Goal: Task Accomplishment & Management: Manage account settings

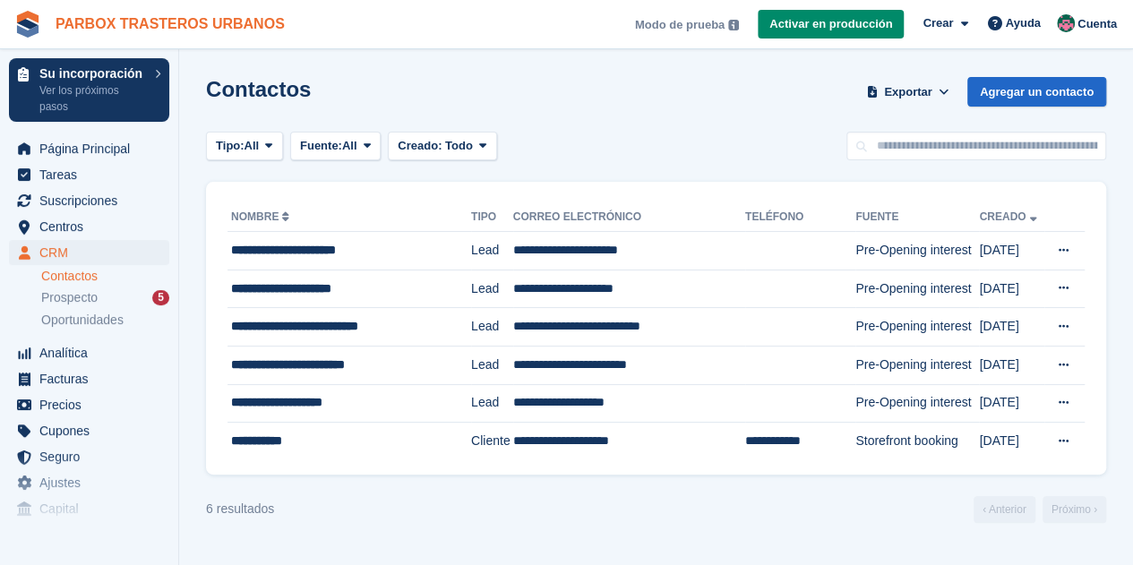
click at [218, 28] on link "PARBOX TRASTEROS URBANOS" at bounding box center [170, 24] width 244 height 30
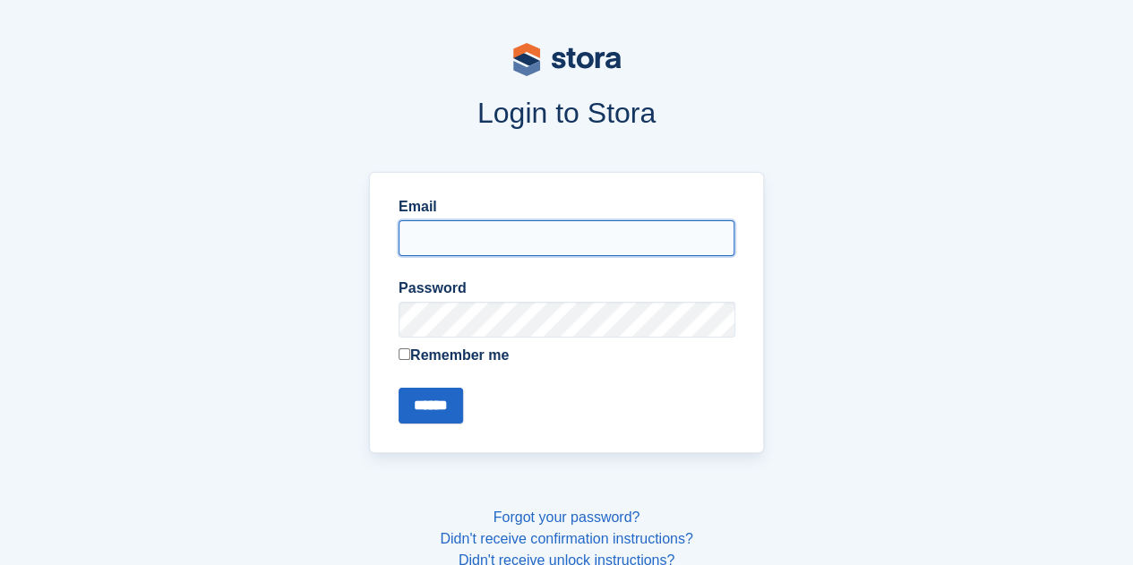
type input "**********"
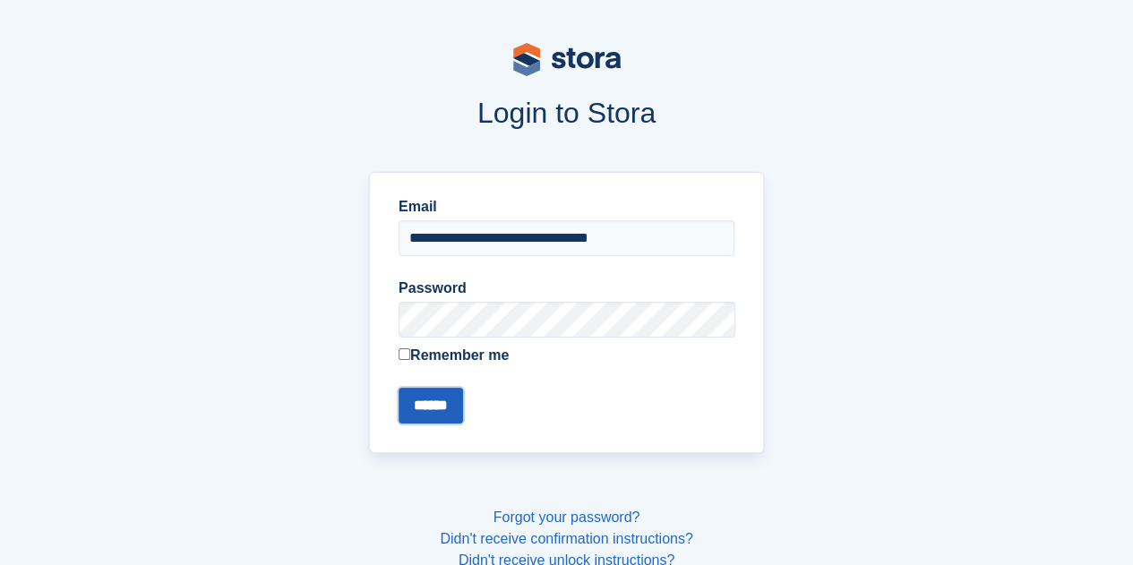
click at [417, 420] on input "******" at bounding box center [430, 406] width 64 height 36
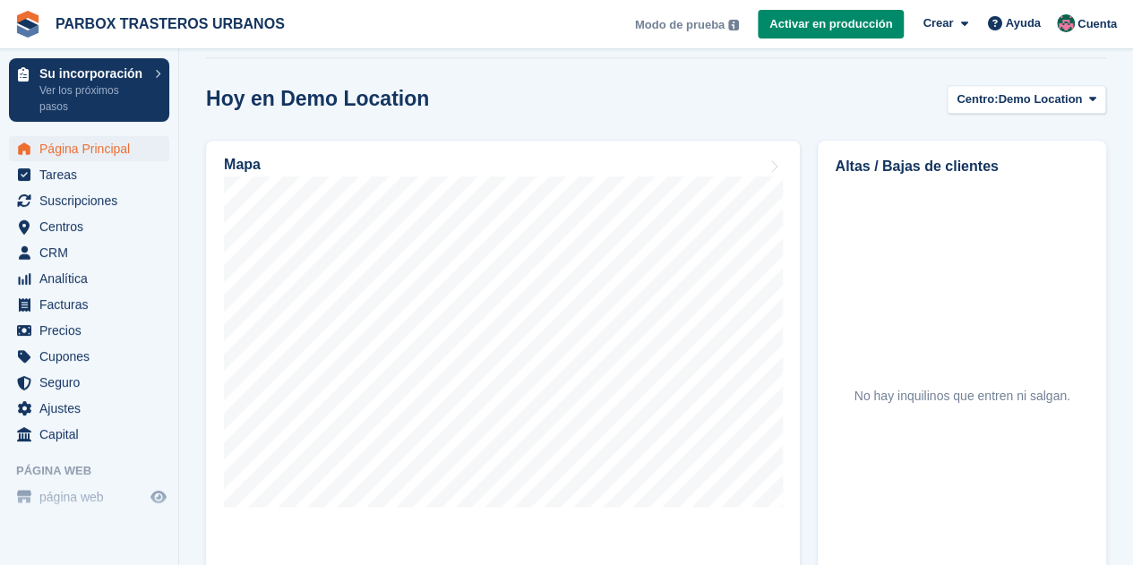
scroll to position [358, 0]
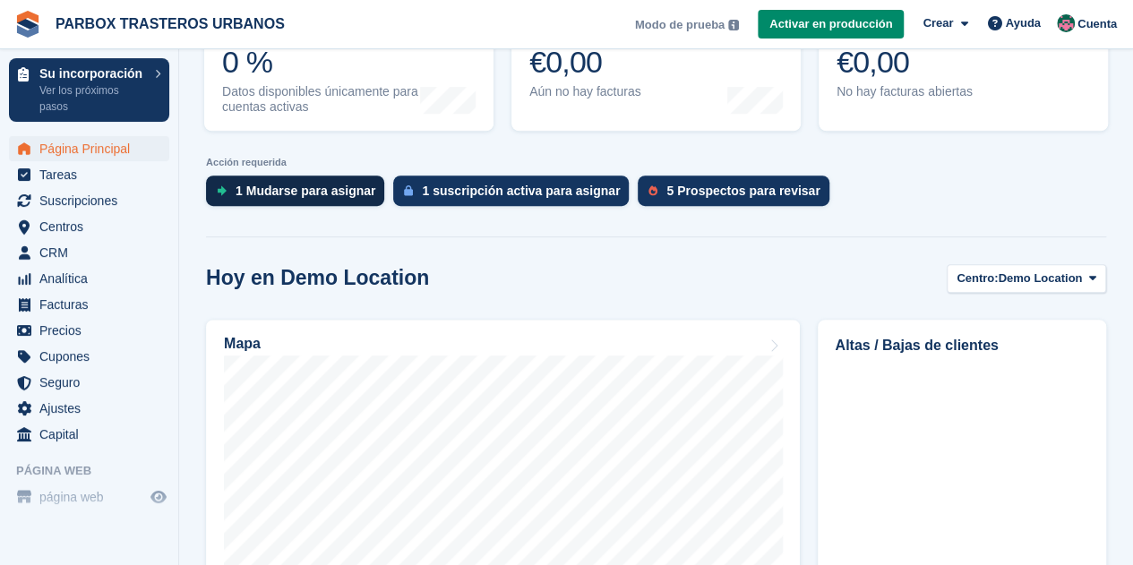
click at [252, 184] on div "1 Mudarse para asignar" at bounding box center [306, 191] width 140 height 14
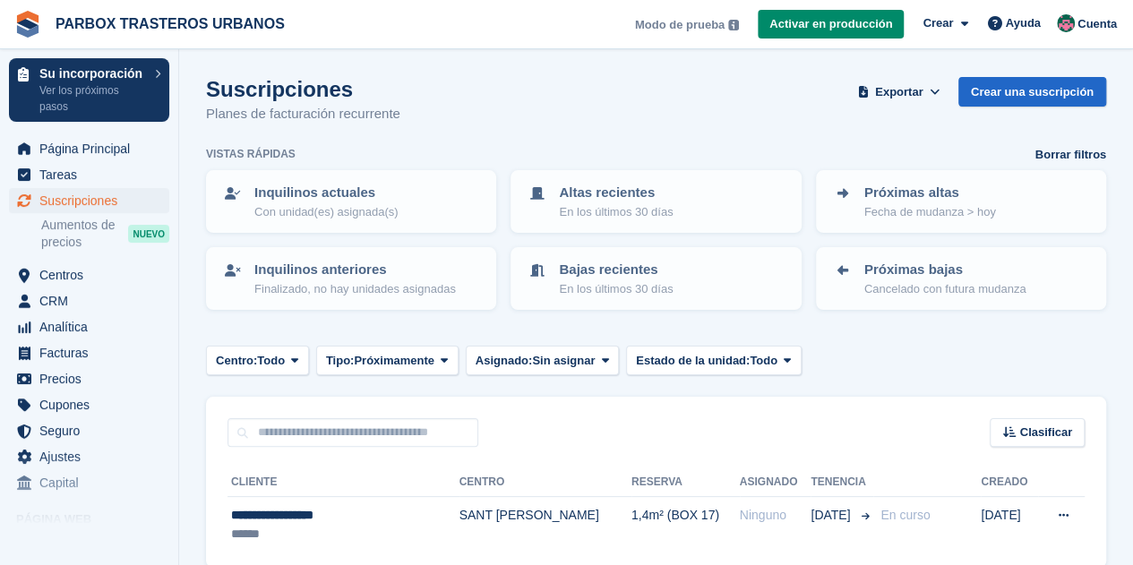
scroll to position [77, 0]
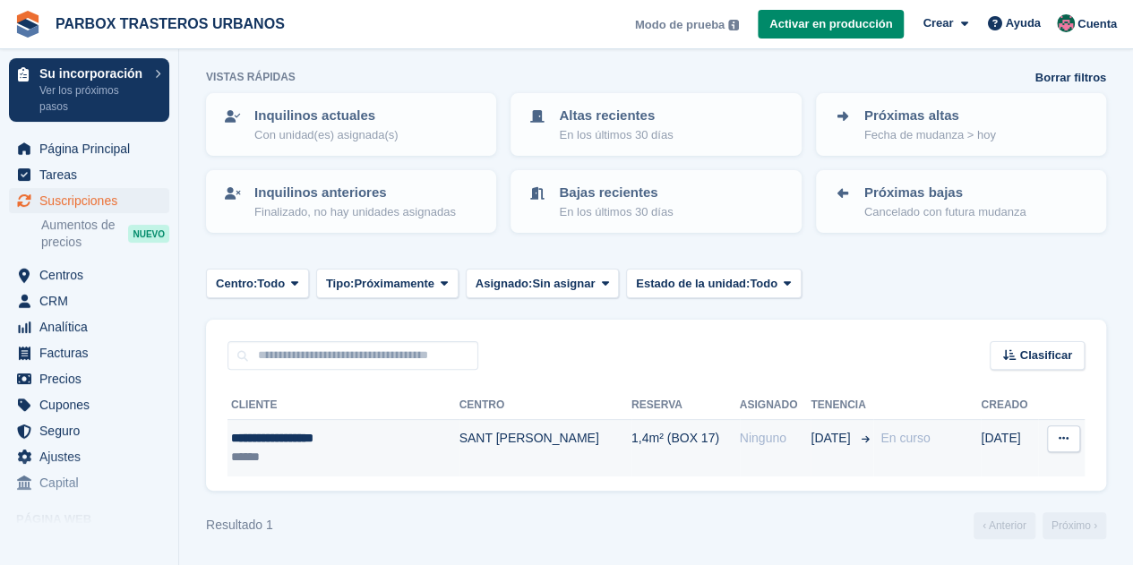
click at [1067, 439] on icon at bounding box center [1063, 439] width 10 height 12
click at [969, 465] on p "Ver cliente" at bounding box center [994, 473] width 156 height 23
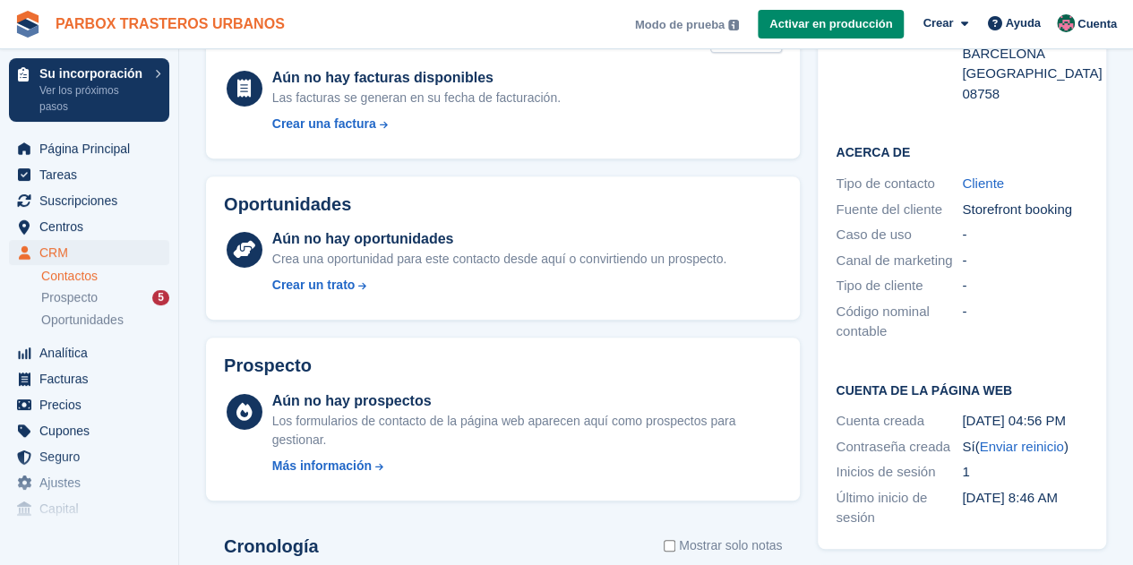
scroll to position [319, 0]
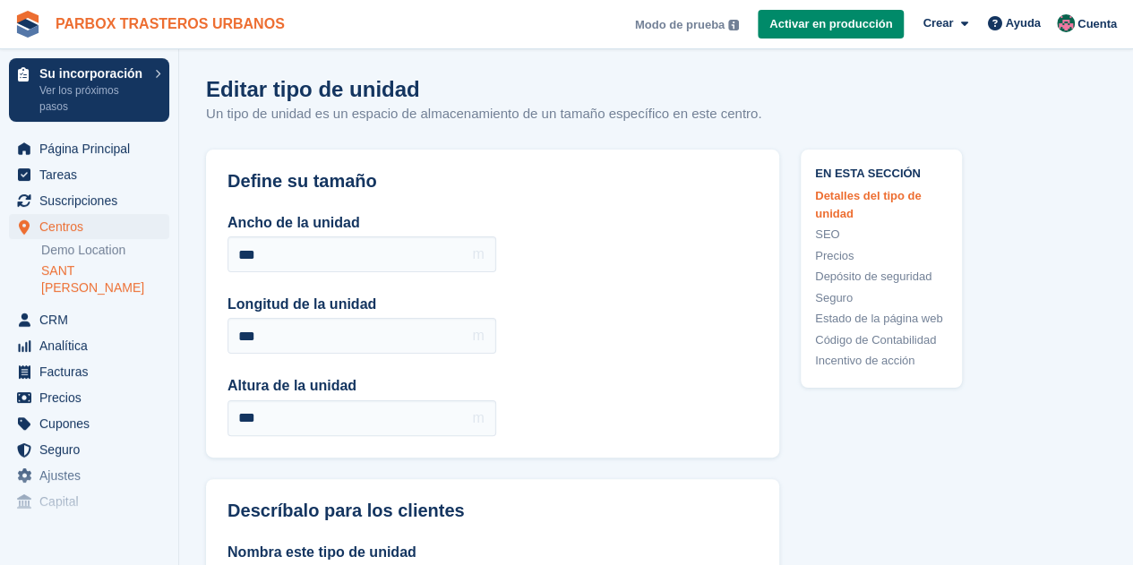
click at [227, 22] on link "PARBOX TRASTEROS URBANOS" at bounding box center [170, 24] width 244 height 30
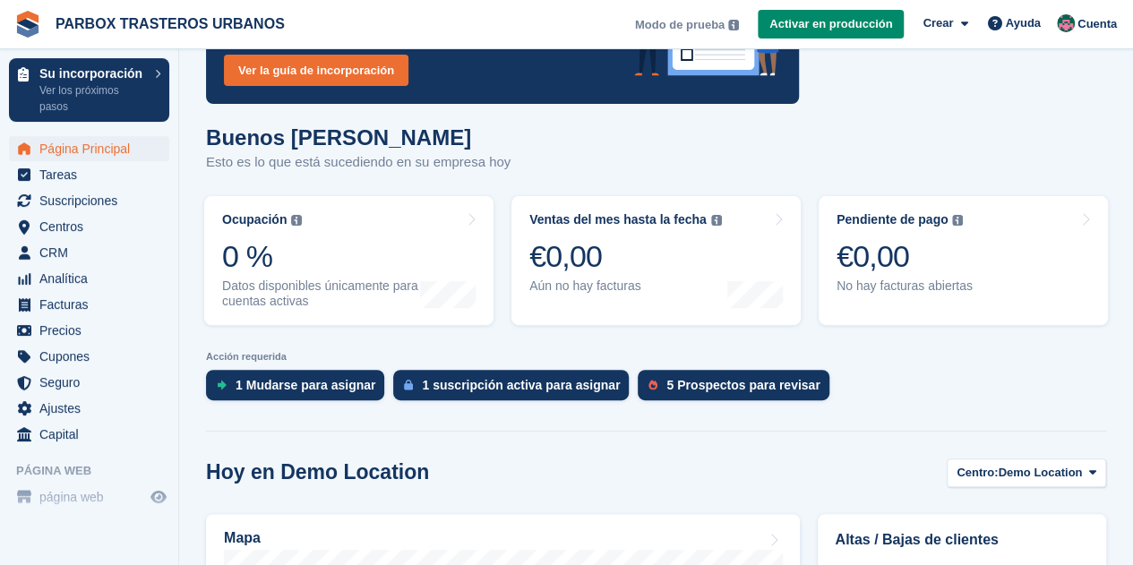
scroll to position [358, 0]
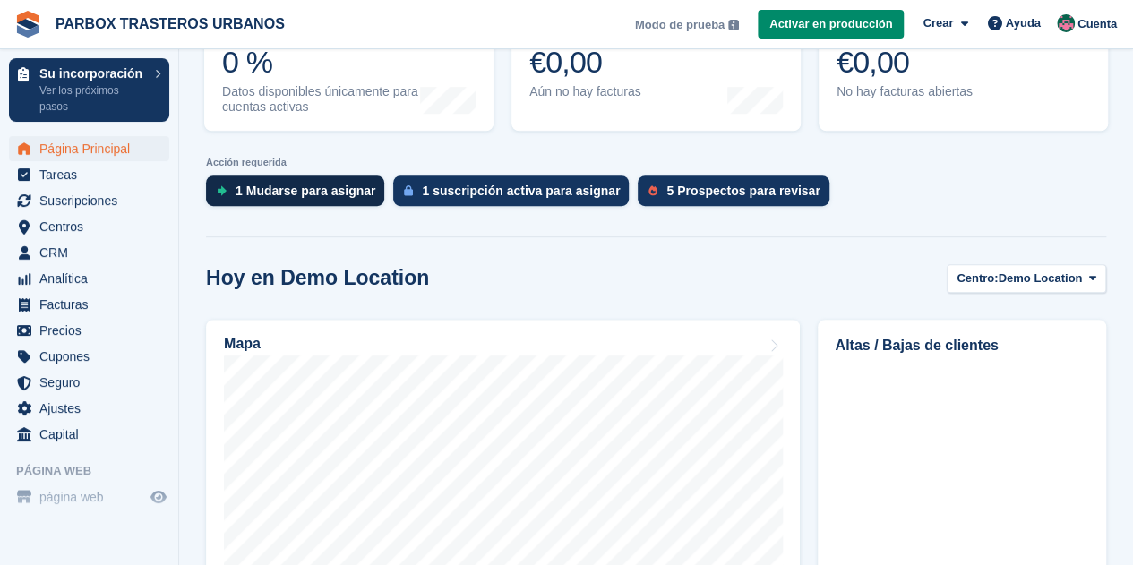
click at [299, 194] on div "1 Mudarse para asignar" at bounding box center [306, 191] width 140 height 14
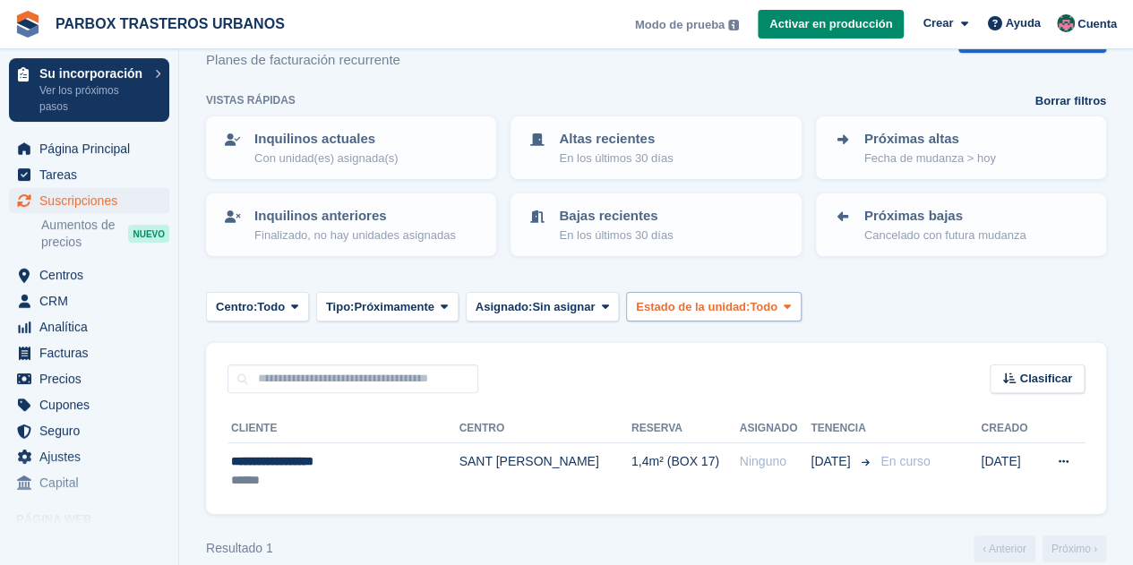
scroll to position [77, 0]
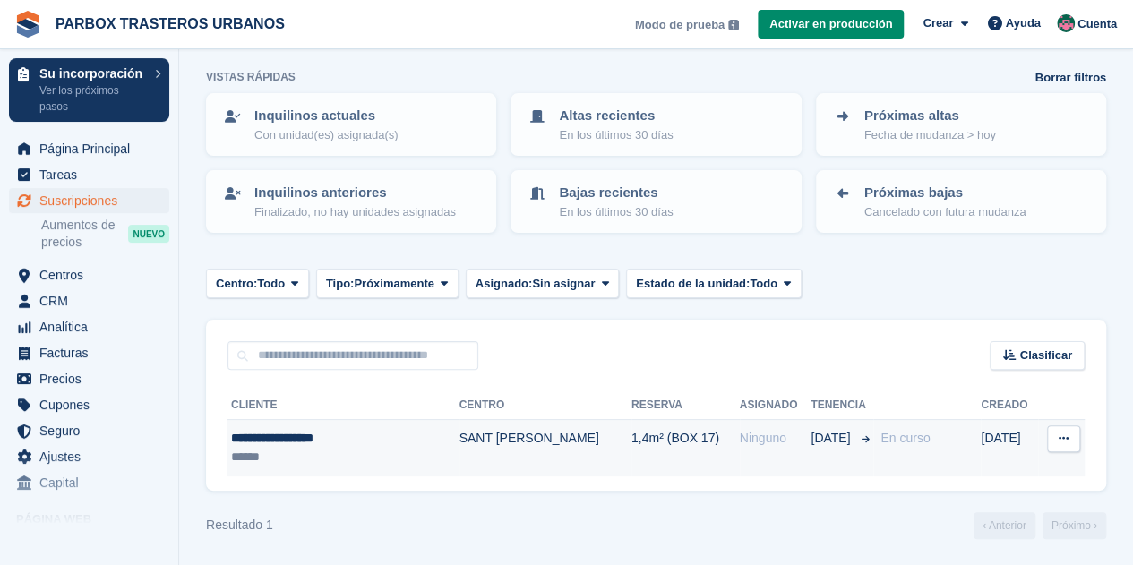
click at [1067, 436] on icon at bounding box center [1063, 439] width 10 height 12
click at [953, 470] on p "Ver cliente" at bounding box center [994, 473] width 156 height 23
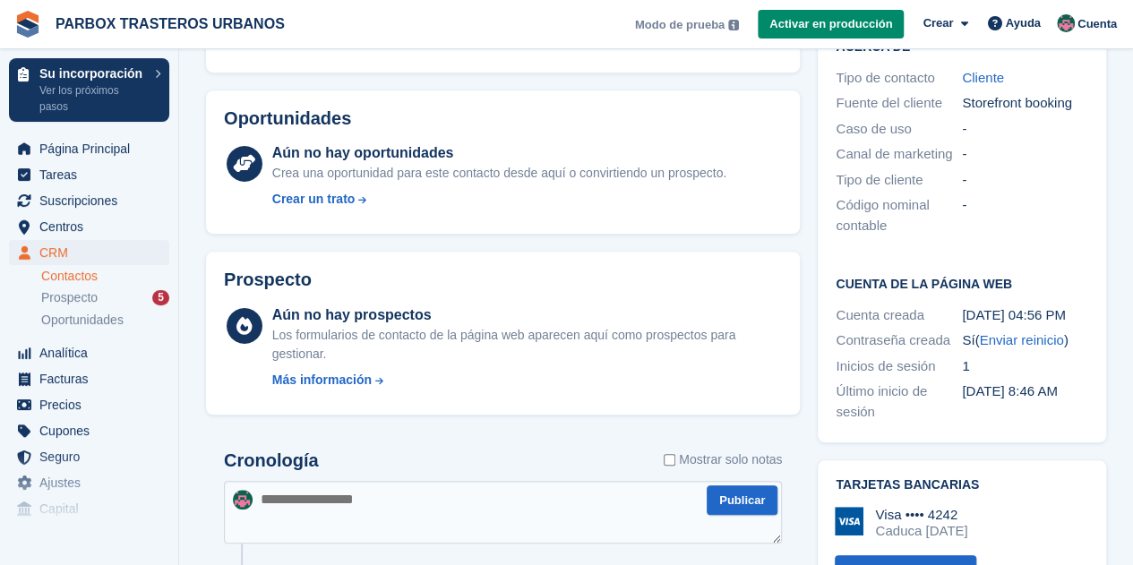
scroll to position [140, 0]
